Goal: Contribute content

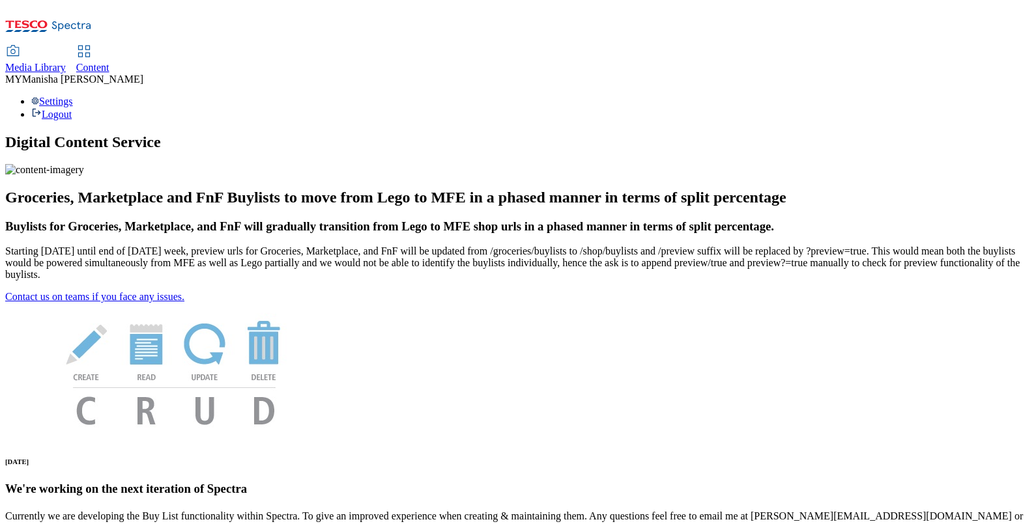
click at [109, 62] on div "Content" at bounding box center [92, 68] width 33 height 12
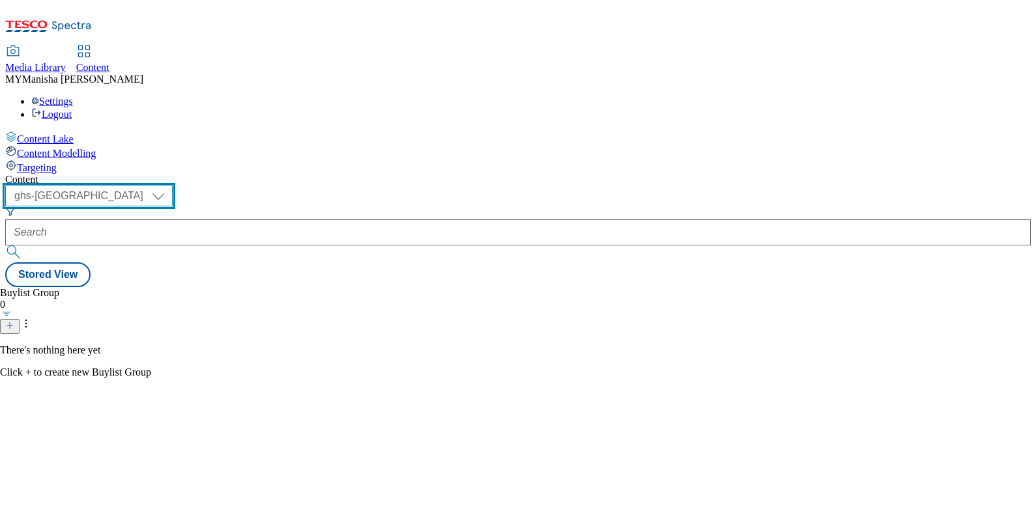
click at [173, 186] on select "ghs-roi ghs-uk ighs-cz ighs-hu ighs-sk" at bounding box center [88, 196] width 167 height 21
select select "ighs-hu"
click at [169, 186] on select "ghs-roi ghs-uk ighs-cz ighs-hu ighs-sk" at bounding box center [88, 196] width 167 height 21
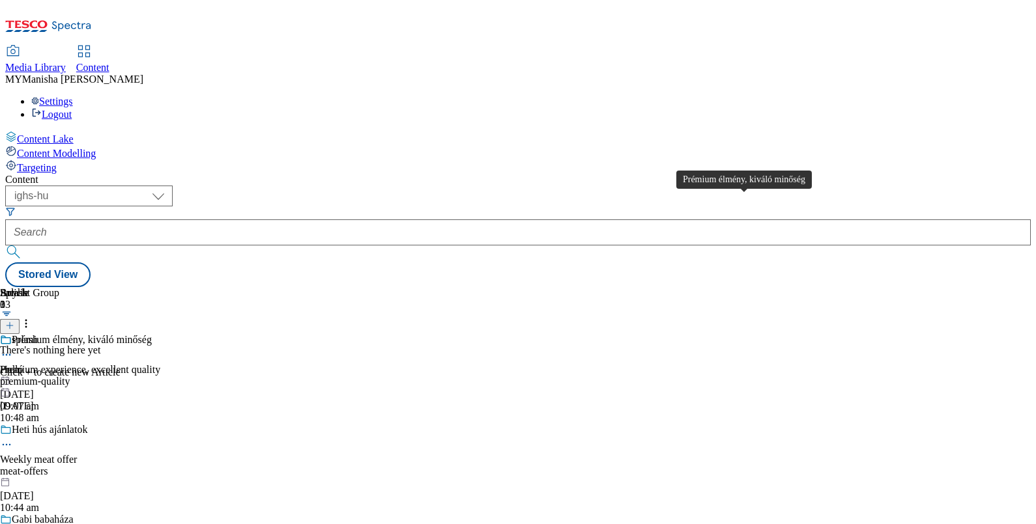
click at [152, 334] on div "Prémium élmény, kiváló minőség" at bounding box center [82, 340] width 140 height 12
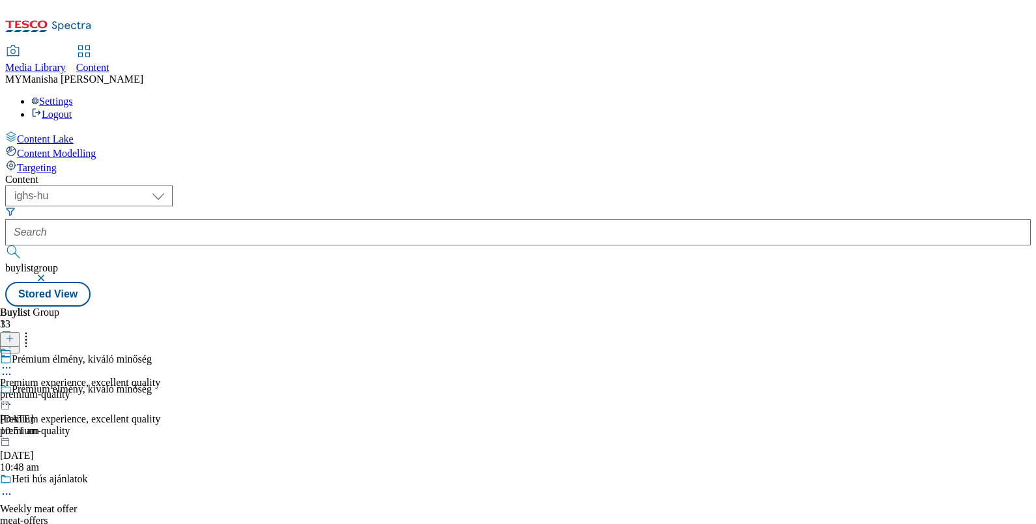
click at [13, 361] on icon at bounding box center [6, 367] width 13 height 13
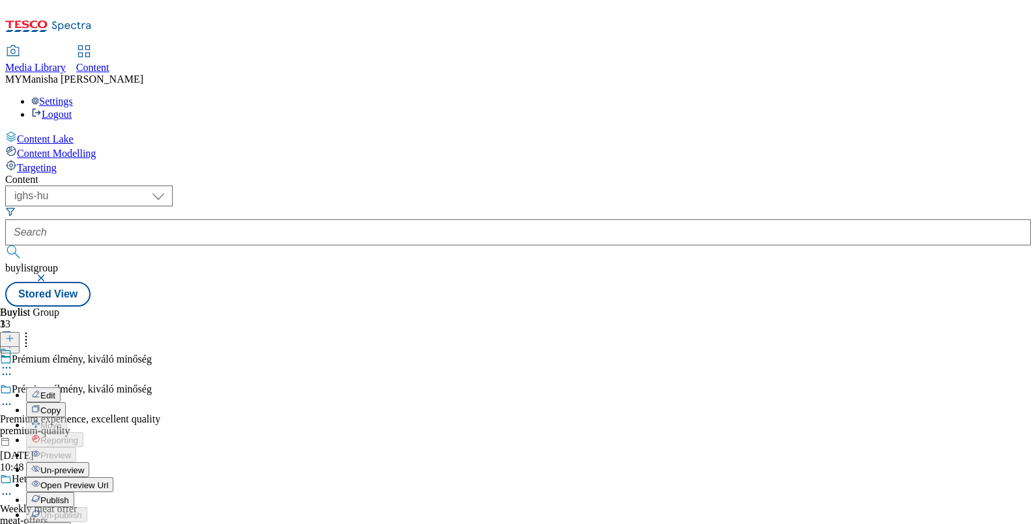
click at [69, 496] on span "Publish" at bounding box center [54, 501] width 29 height 10
